Goal: Task Accomplishment & Management: Use online tool/utility

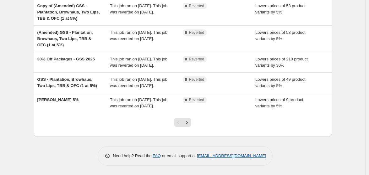
scroll to position [211, 0]
click at [191, 120] on button "Next" at bounding box center [186, 122] width 9 height 9
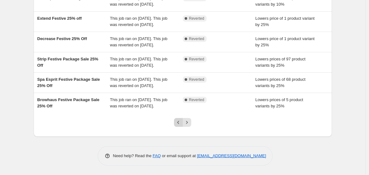
click at [178, 119] on button "Previous" at bounding box center [178, 122] width 9 height 9
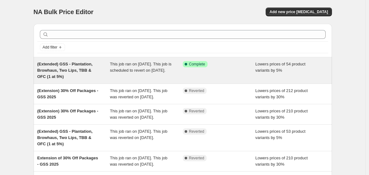
click at [98, 78] on div "(Extended) GSS - Plantation, Browhaus, Two Lips, TBB & OFC (1 at 5%)" at bounding box center [73, 70] width 73 height 19
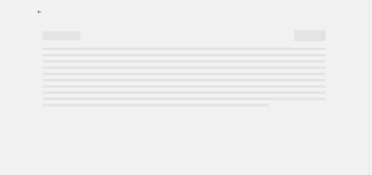
select select "percentage"
select select "collection"
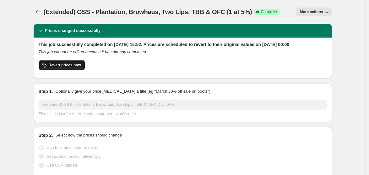
click at [63, 68] on span "Revert prices now" at bounding box center [65, 65] width 32 height 5
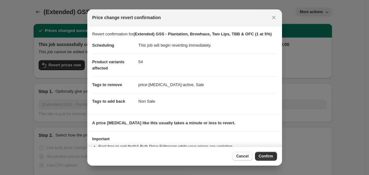
click at [240, 155] on span "Cancel" at bounding box center [242, 156] width 12 height 5
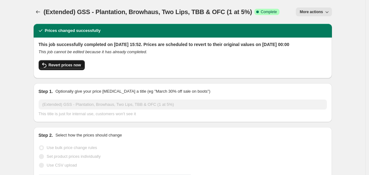
click at [82, 68] on button "Revert prices now" at bounding box center [62, 65] width 46 height 10
checkbox input "false"
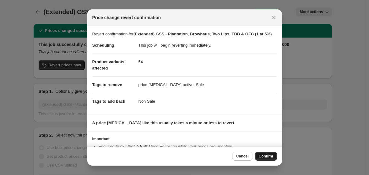
click at [264, 156] on span "Confirm" at bounding box center [266, 156] width 14 height 5
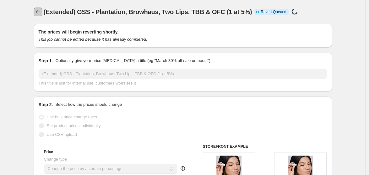
click at [40, 8] on button "Price change jobs" at bounding box center [38, 12] width 9 height 9
